Goal: Complete application form

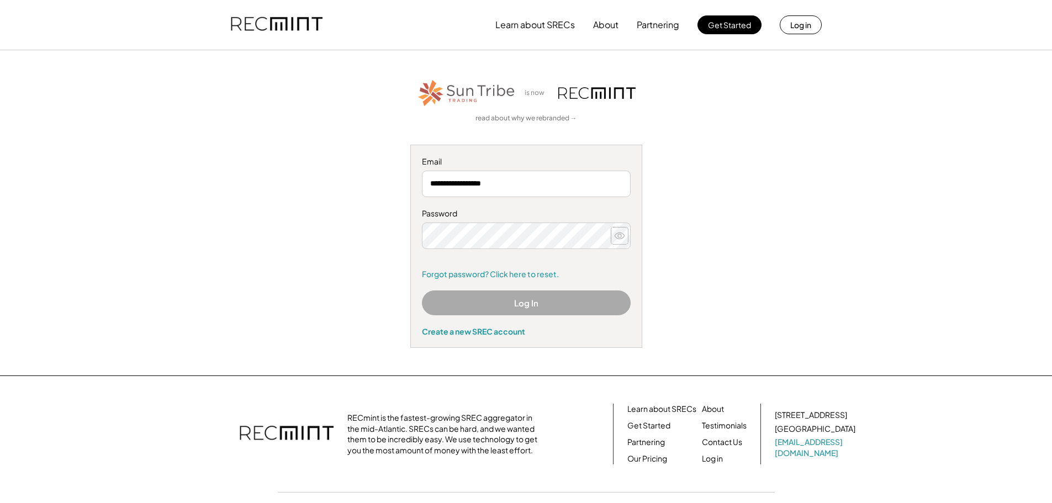
click at [620, 236] on icon at bounding box center [619, 235] width 11 height 11
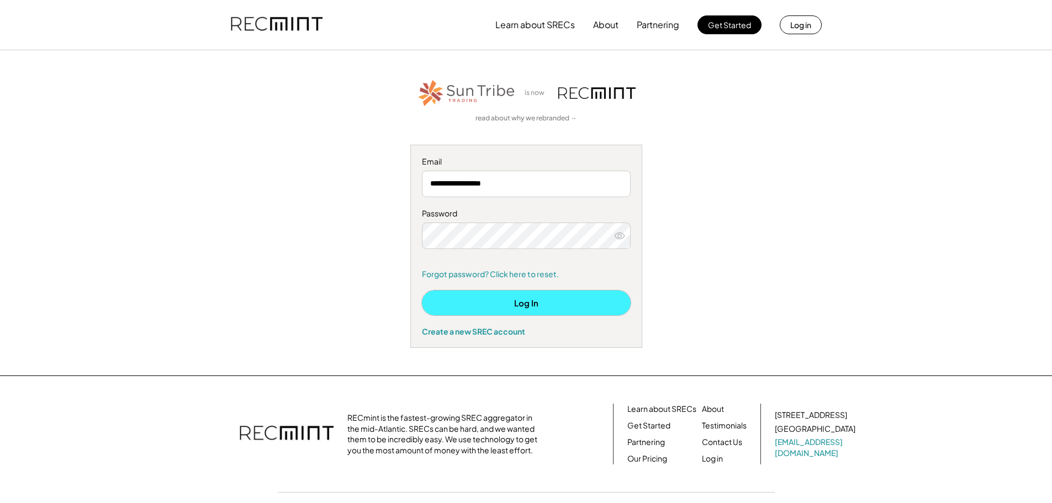
click at [525, 308] on button "Log In" at bounding box center [526, 303] width 209 height 25
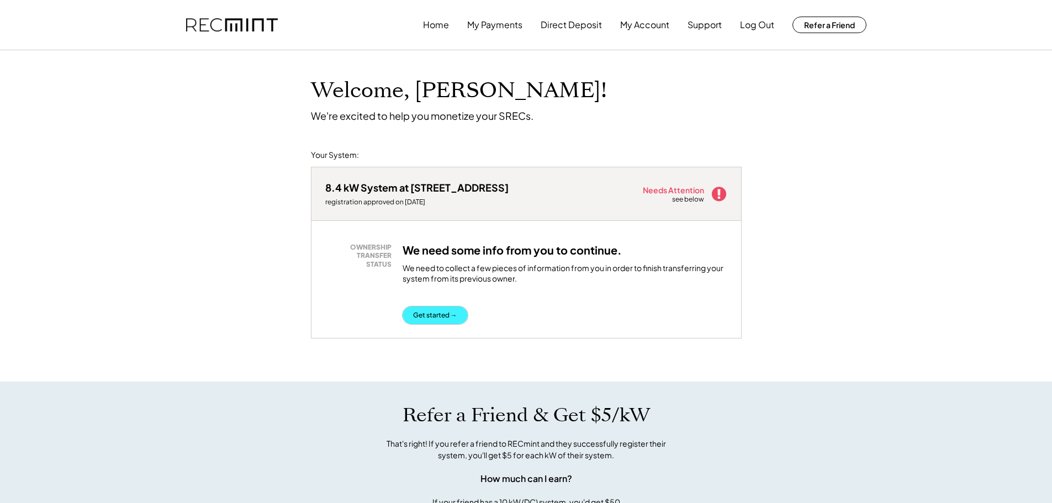
click at [445, 315] on button "Get started →" at bounding box center [435, 316] width 65 height 18
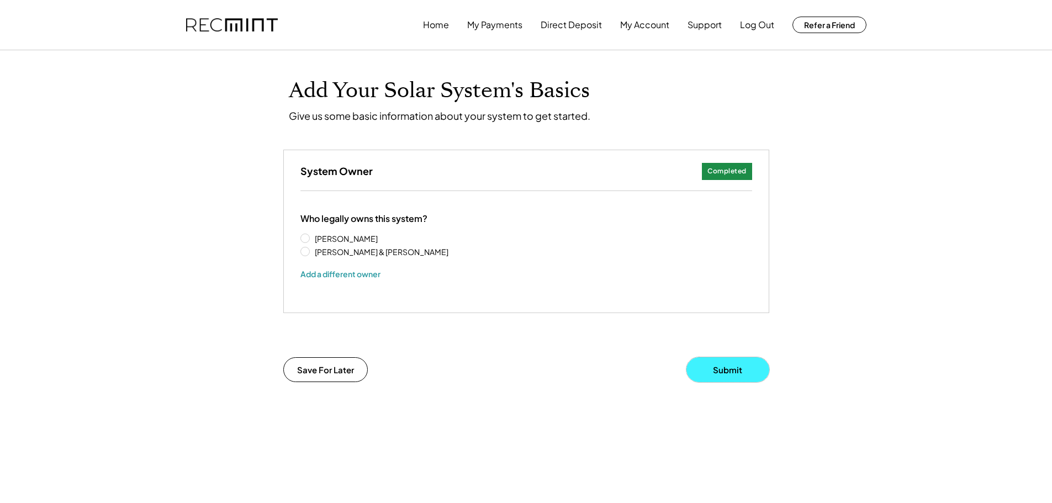
click at [723, 375] on button "Submit" at bounding box center [728, 369] width 83 height 25
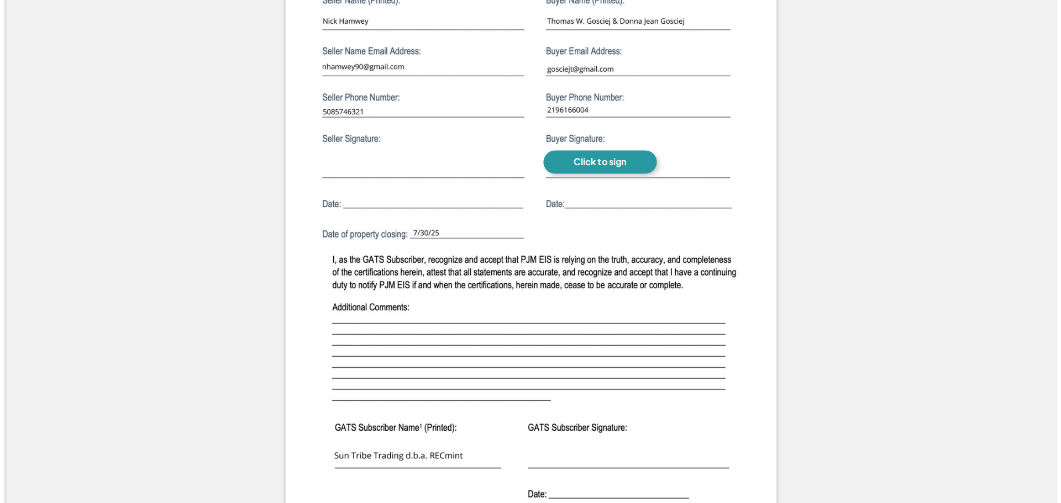
scroll to position [913, 0]
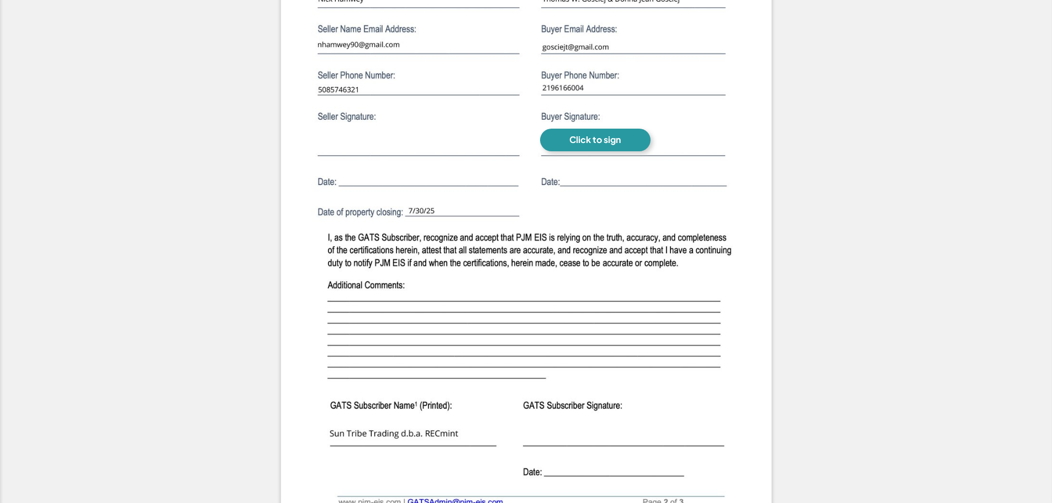
click at [604, 143] on div "Click to sign" at bounding box center [595, 140] width 51 height 12
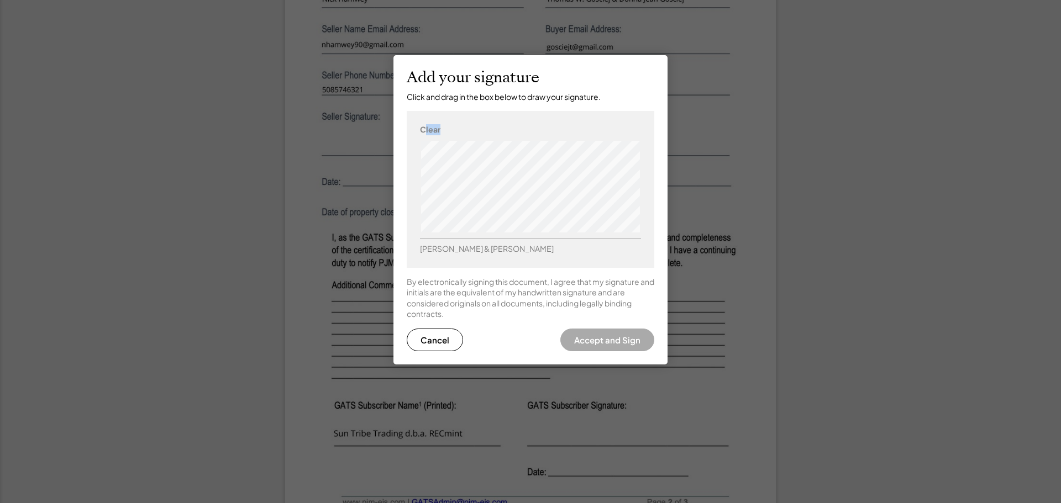
click at [423, 149] on div "Clear Thomas W. Gosciej & Donna Jean Gosciej" at bounding box center [531, 189] width 248 height 156
click at [836, 133] on div at bounding box center [530, 251] width 1061 height 503
click at [577, 135] on div "Clear Thomas W. Gosciej & Donna Jean Gosciej" at bounding box center [531, 189] width 248 height 156
click at [581, 138] on div "Clear Thomas W. Gosciej & Donna Jean Gosciej" at bounding box center [531, 189] width 248 height 156
click at [581, 139] on div "Clear Thomas W. Gosciej & Donna Jean Gosciej" at bounding box center [531, 189] width 248 height 156
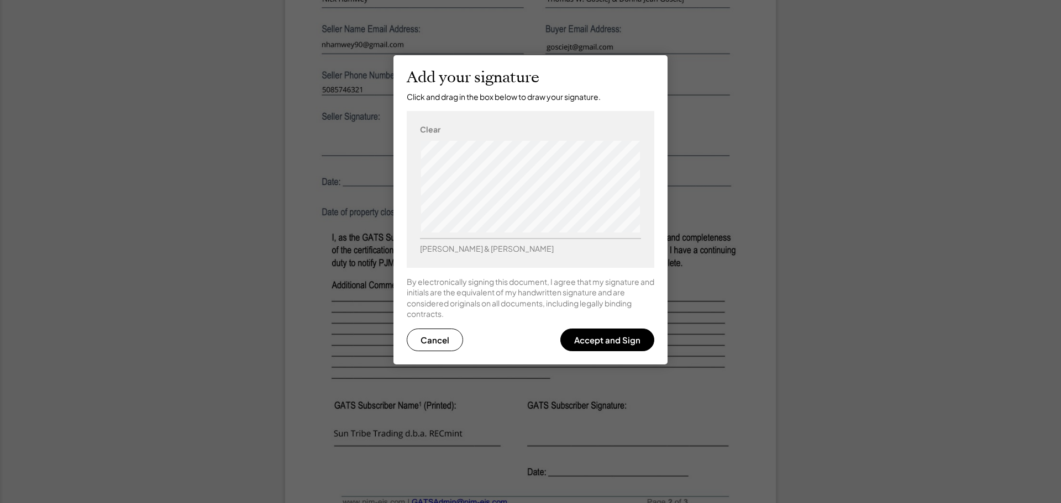
click at [581, 139] on div "Clear Thomas W. Gosciej & Donna Jean Gosciej" at bounding box center [531, 189] width 248 height 156
click at [599, 341] on button "Accept and Sign" at bounding box center [607, 340] width 94 height 23
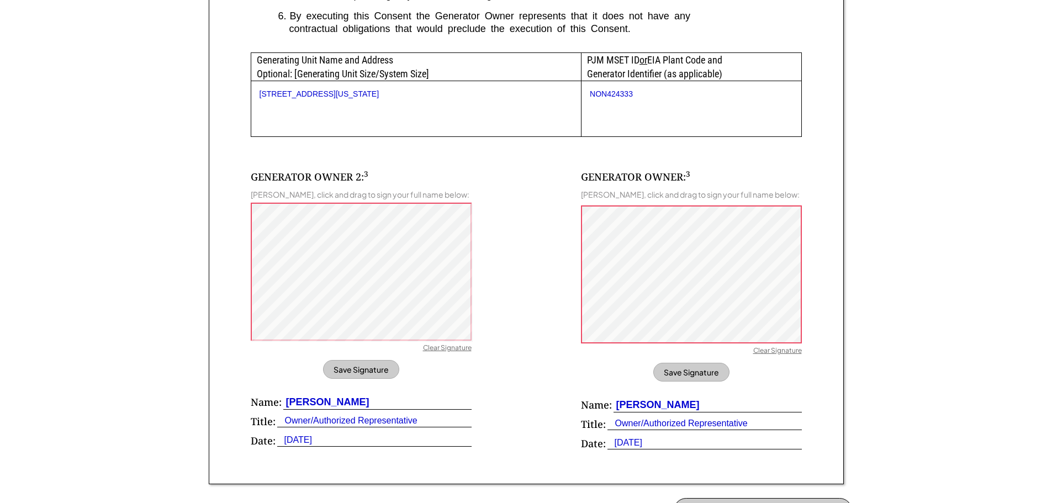
scroll to position [619, 0]
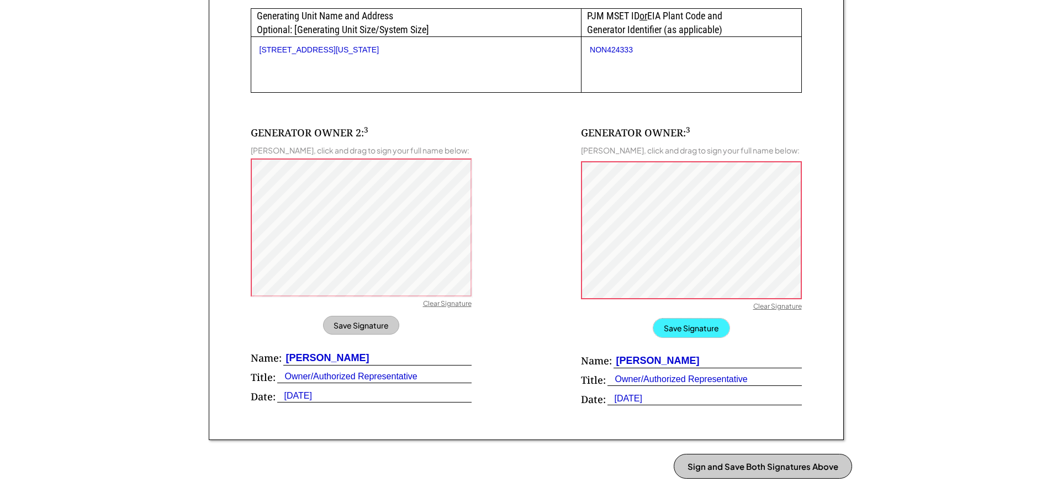
click at [693, 336] on button "Save Signature" at bounding box center [692, 328] width 76 height 19
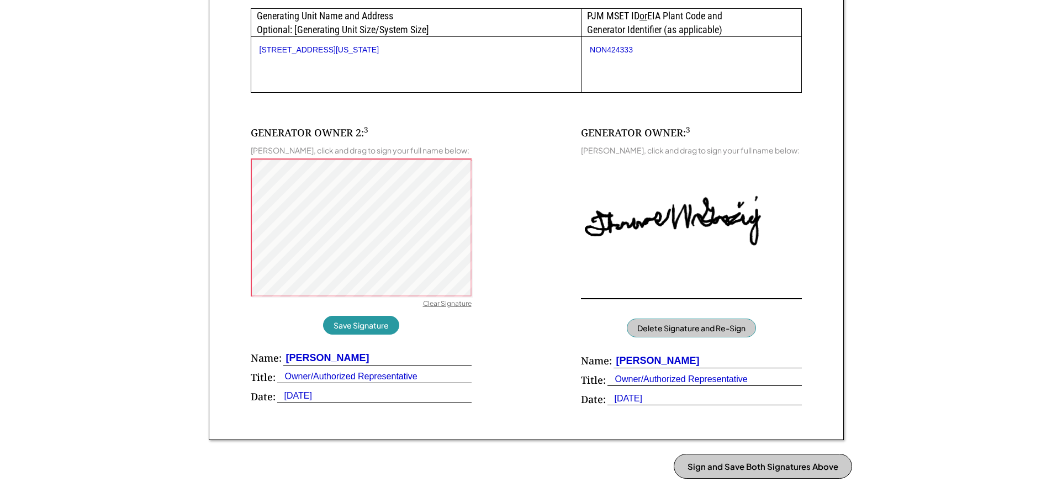
click at [443, 310] on div "Clear Signature" at bounding box center [447, 304] width 49 height 11
click at [361, 335] on button "Save Signature" at bounding box center [361, 325] width 76 height 19
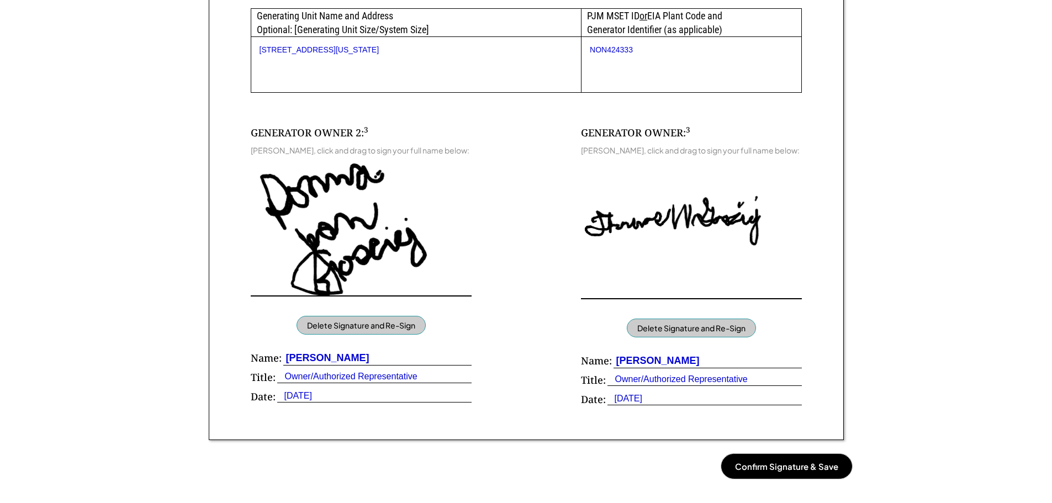
click at [782, 479] on button "Confirm Signature & Save" at bounding box center [787, 466] width 131 height 25
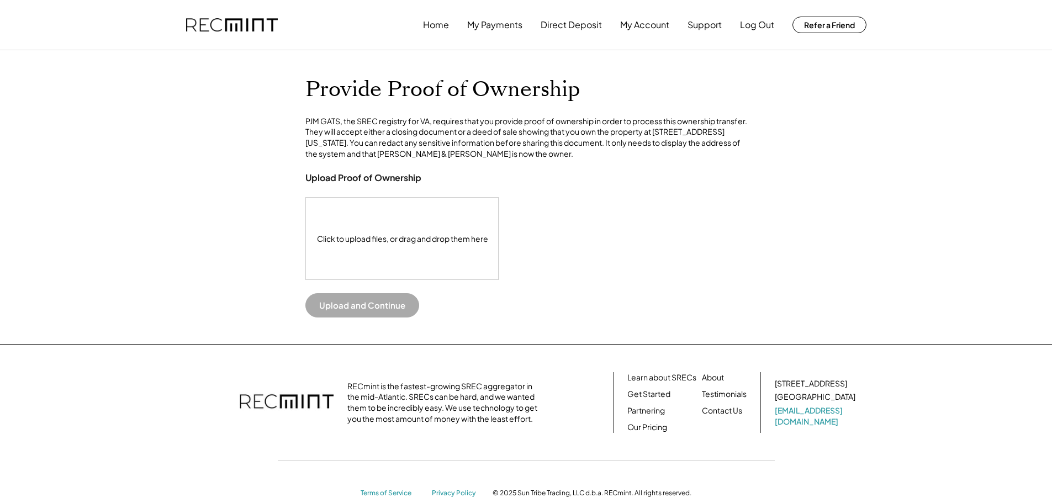
click at [380, 265] on div "Click to upload files, or drag and drop them here" at bounding box center [402, 239] width 193 height 82
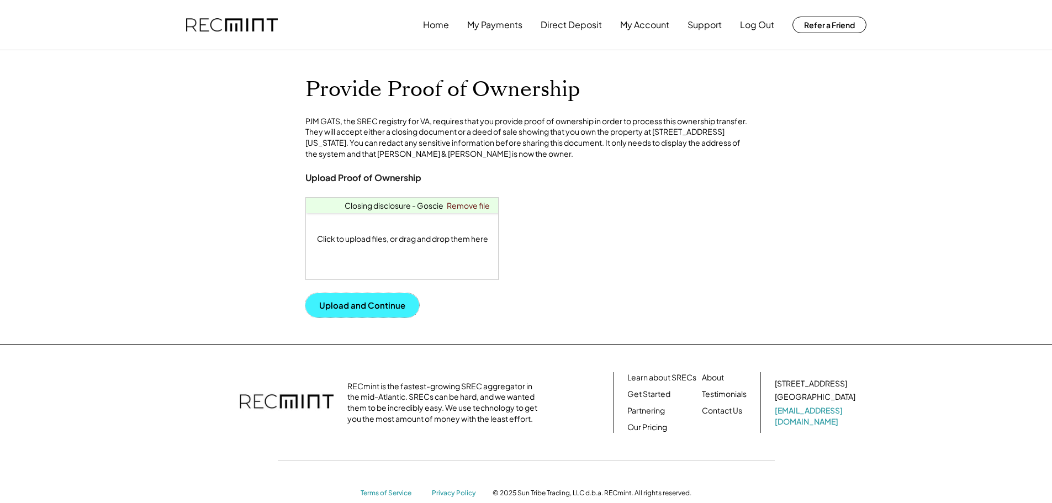
click at [374, 318] on button "Upload and Continue" at bounding box center [363, 305] width 114 height 24
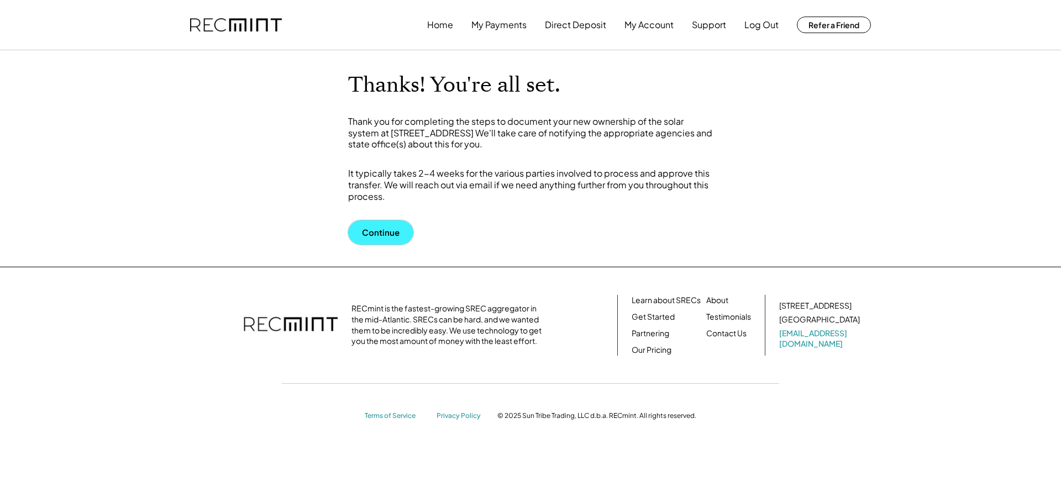
click at [381, 239] on button "Continue" at bounding box center [380, 232] width 65 height 24
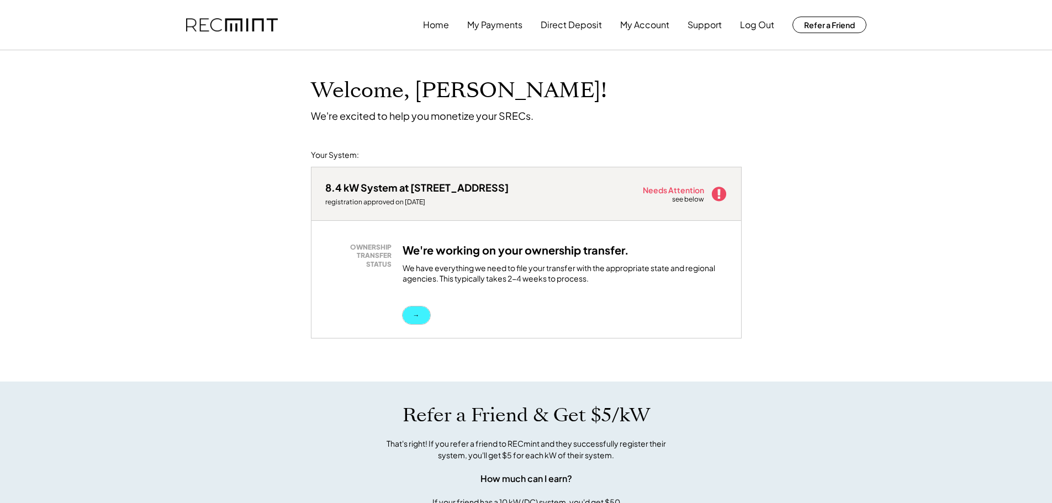
click at [419, 314] on button "→" at bounding box center [417, 316] width 28 height 18
click at [418, 318] on button "→" at bounding box center [417, 316] width 28 height 18
